Goal: Transaction & Acquisition: Purchase product/service

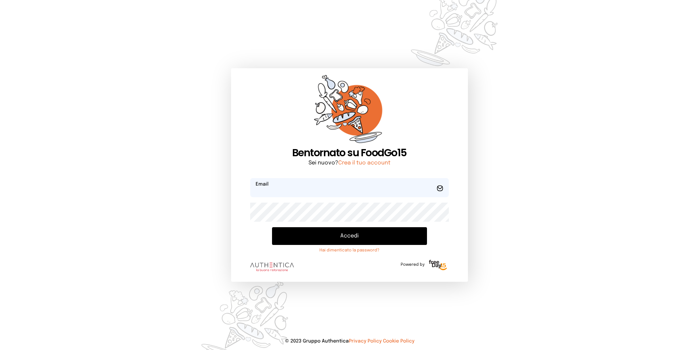
type input "**********"
click at [329, 238] on button "Accedi" at bounding box center [349, 236] width 155 height 18
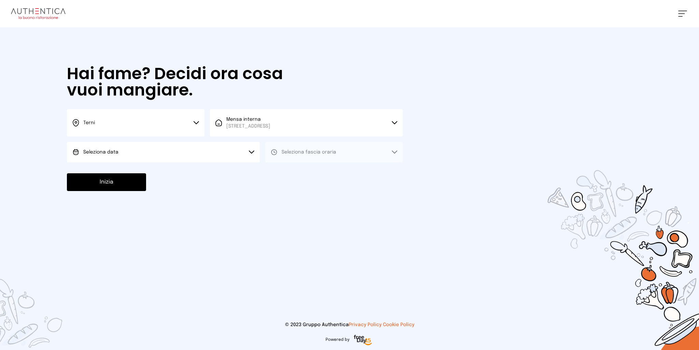
click at [188, 152] on button "Seleziona data" at bounding box center [163, 152] width 193 height 20
drag, startPoint x: 150, startPoint y: 174, endPoint x: 167, endPoint y: 172, distance: 16.8
click at [154, 173] on li "[DATE], [DATE]" at bounding box center [163, 172] width 193 height 18
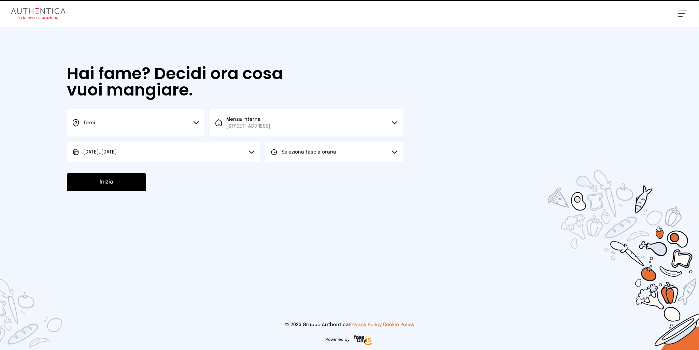
click at [288, 151] on span "Seleziona fascia oraria" at bounding box center [309, 152] width 55 height 5
click at [283, 171] on span "Pranzo" at bounding box center [290, 171] width 16 height 7
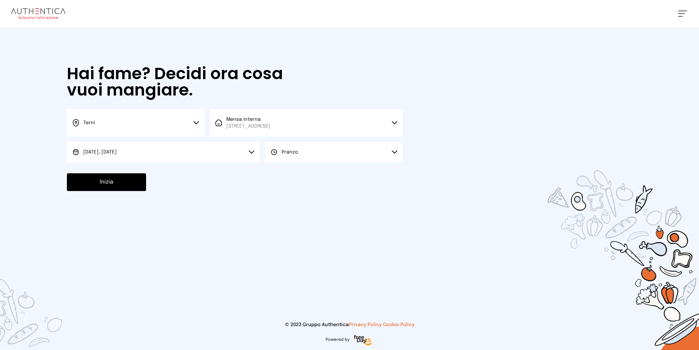
click at [122, 181] on button "Inizia" at bounding box center [106, 182] width 79 height 18
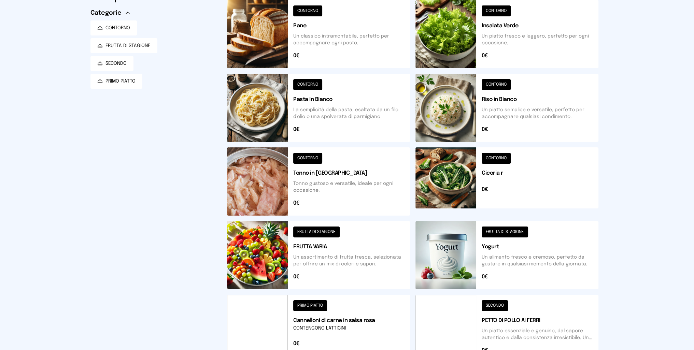
scroll to position [208, 0]
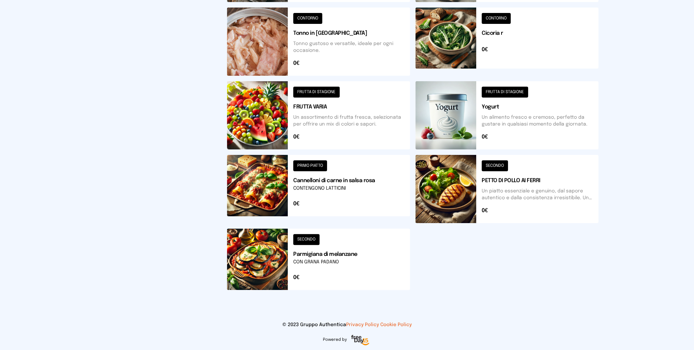
click at [255, 195] on button at bounding box center [318, 189] width 183 height 68
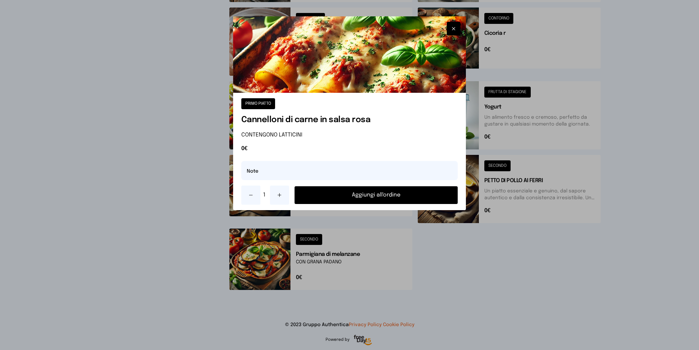
click at [367, 196] on button "Aggiungi all'ordine" at bounding box center [377, 195] width 164 height 18
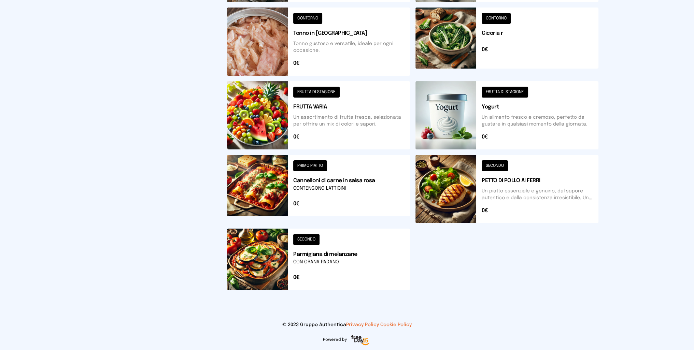
click at [260, 267] on button at bounding box center [318, 259] width 183 height 61
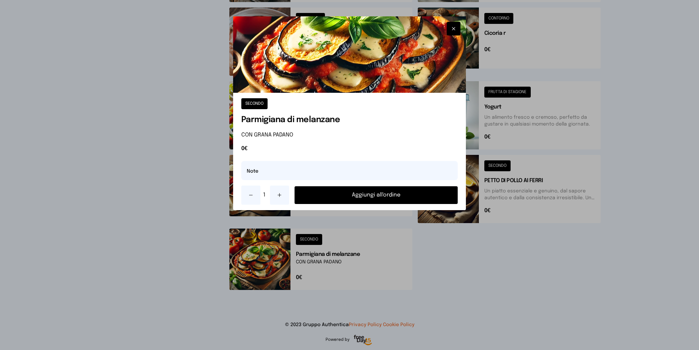
click at [367, 192] on button "Aggiungi all'ordine" at bounding box center [377, 195] width 164 height 18
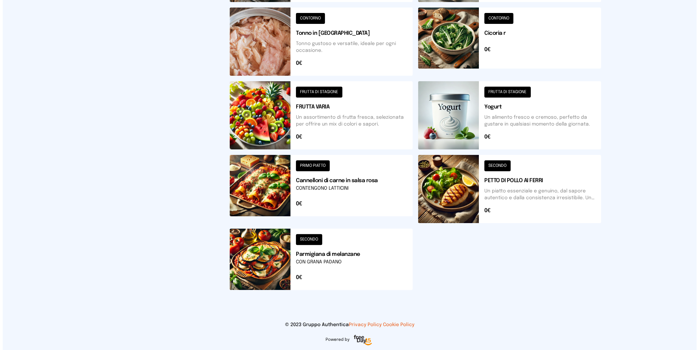
scroll to position [0, 0]
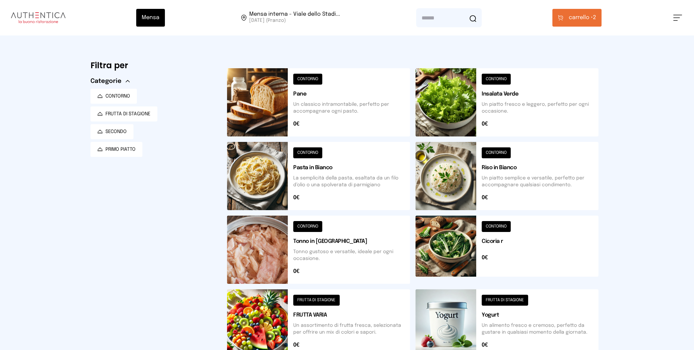
click at [582, 23] on button "carrello • 2" at bounding box center [576, 18] width 49 height 18
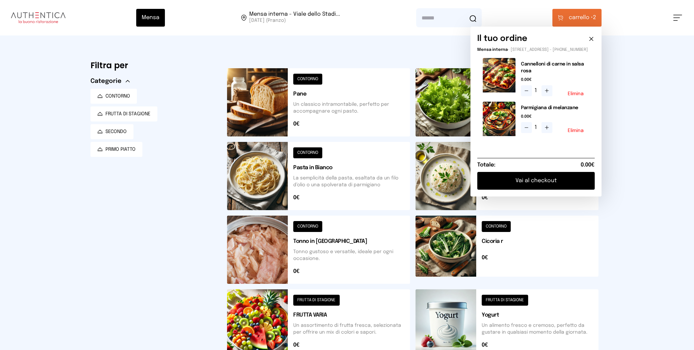
click at [547, 185] on button "Vai al checkout" at bounding box center [535, 181] width 117 height 18
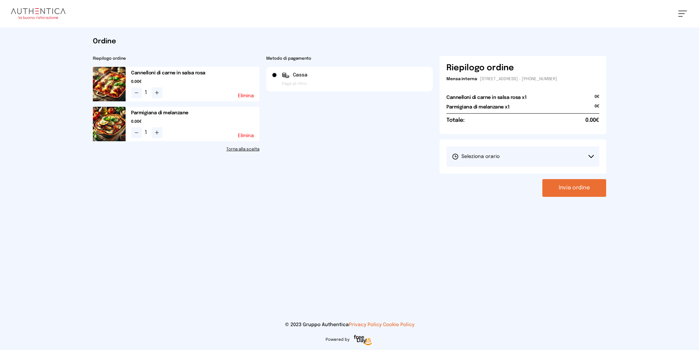
click at [509, 155] on button "Seleziona orario" at bounding box center [523, 156] width 153 height 20
click at [482, 177] on span "1° Turno (13:00 - 15:00)" at bounding box center [478, 175] width 52 height 7
click at [584, 189] on button "Invia ordine" at bounding box center [574, 188] width 64 height 18
